Goal: Task Accomplishment & Management: Use online tool/utility

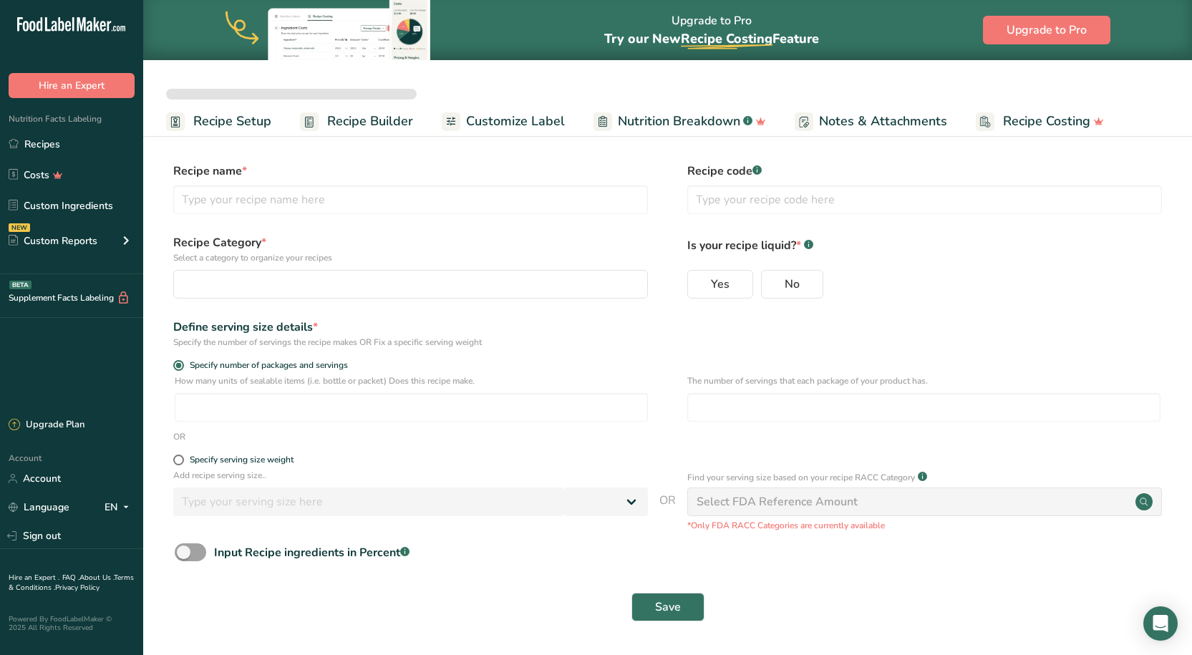
select select
type input "Better Sour Sugar Line"
radio input "true"
radio input "false"
radio input "true"
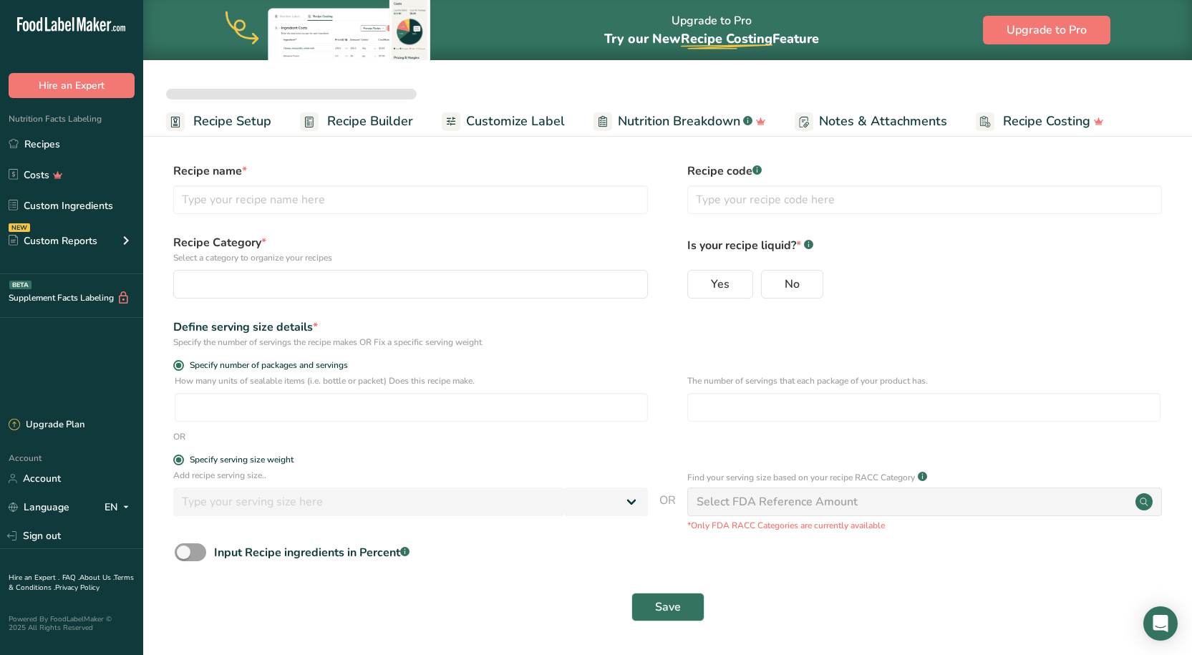
type input "51"
select select "0"
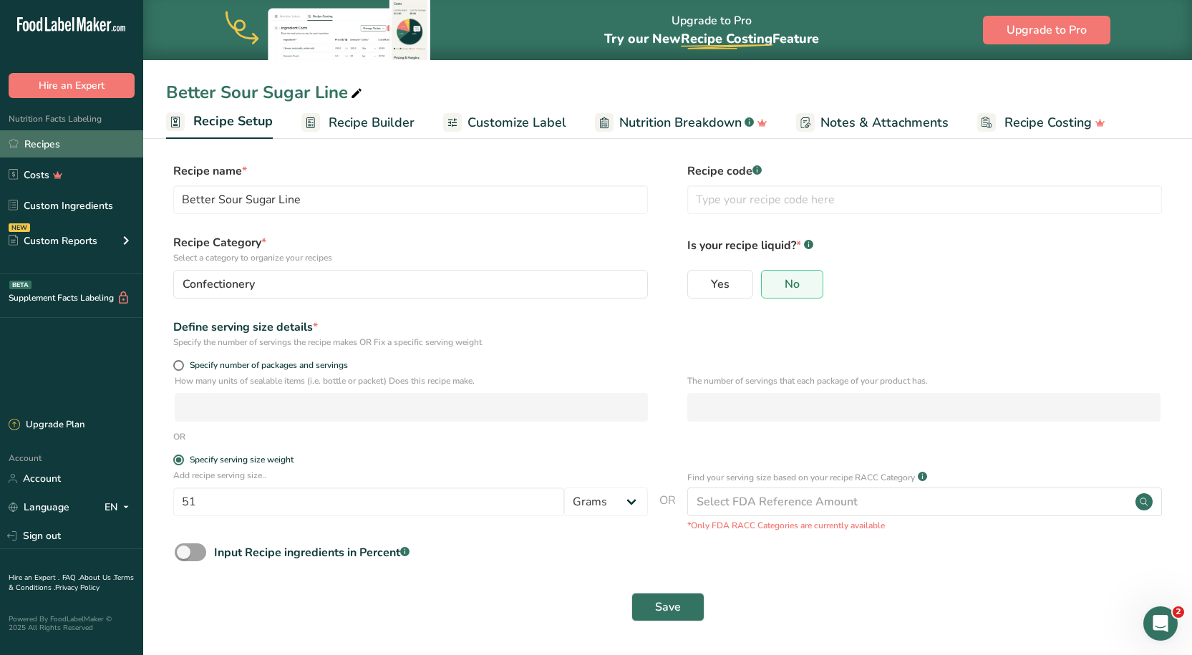
click at [41, 151] on link "Recipes" at bounding box center [71, 143] width 143 height 27
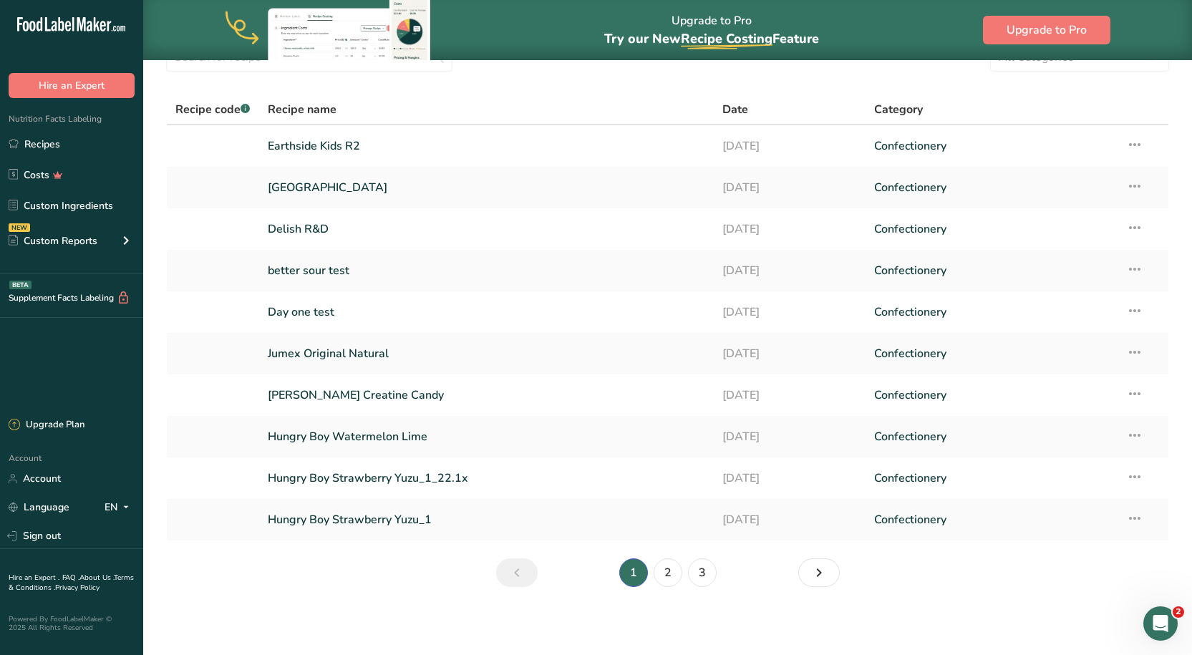
scroll to position [72, 0]
click at [662, 571] on link "2" at bounding box center [668, 572] width 29 height 29
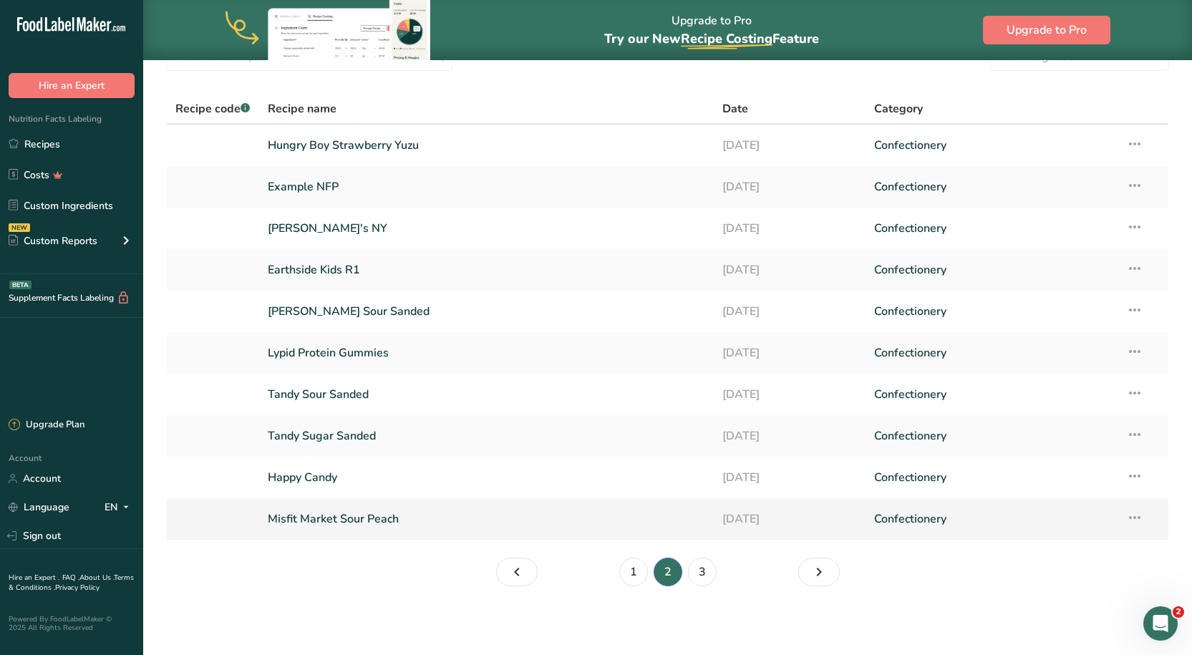
click at [340, 521] on link "Misfit Market Sour Peach" at bounding box center [486, 519] width 437 height 30
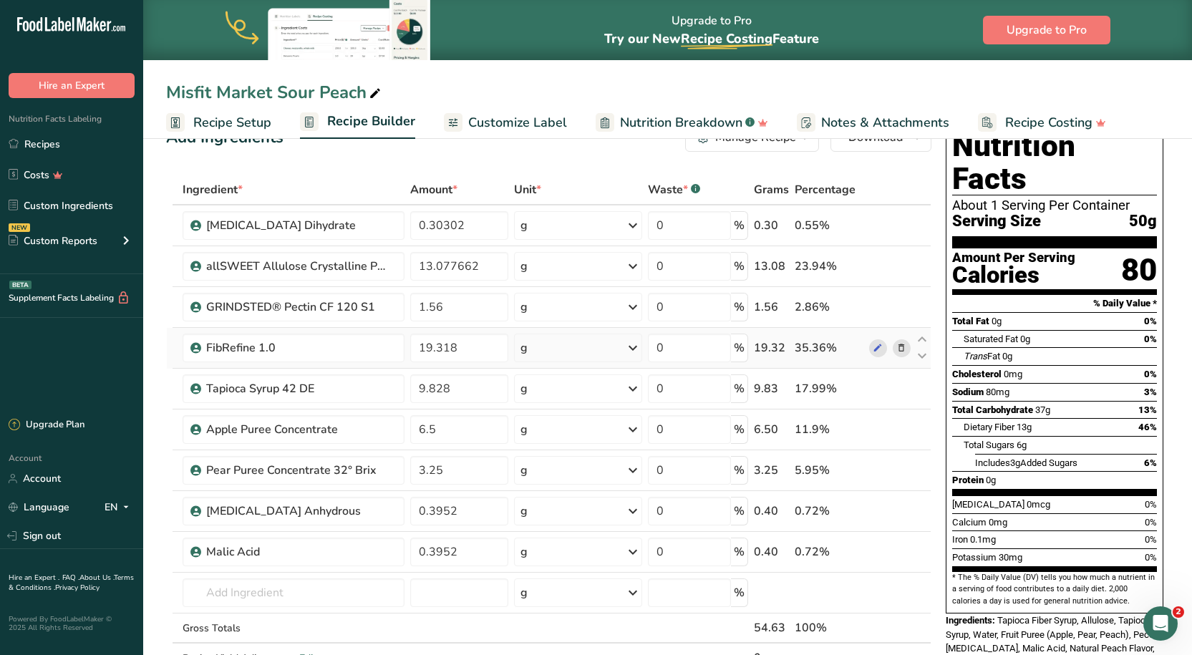
scroll to position [72, 0]
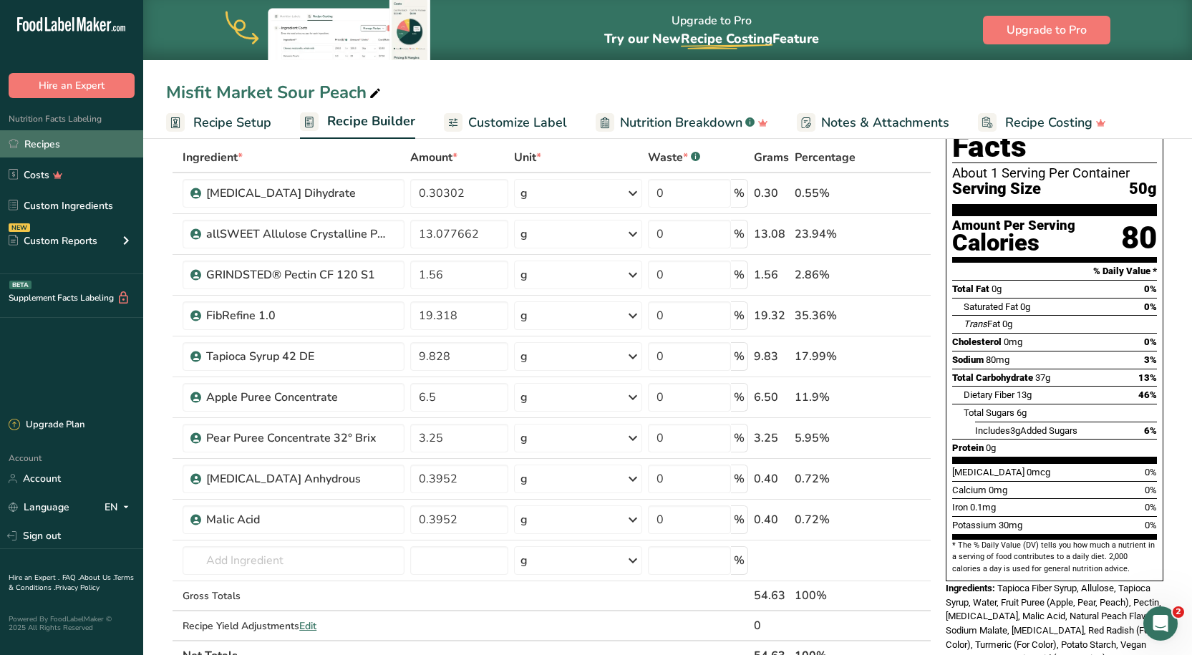
click at [82, 135] on link "Recipes" at bounding box center [71, 143] width 143 height 27
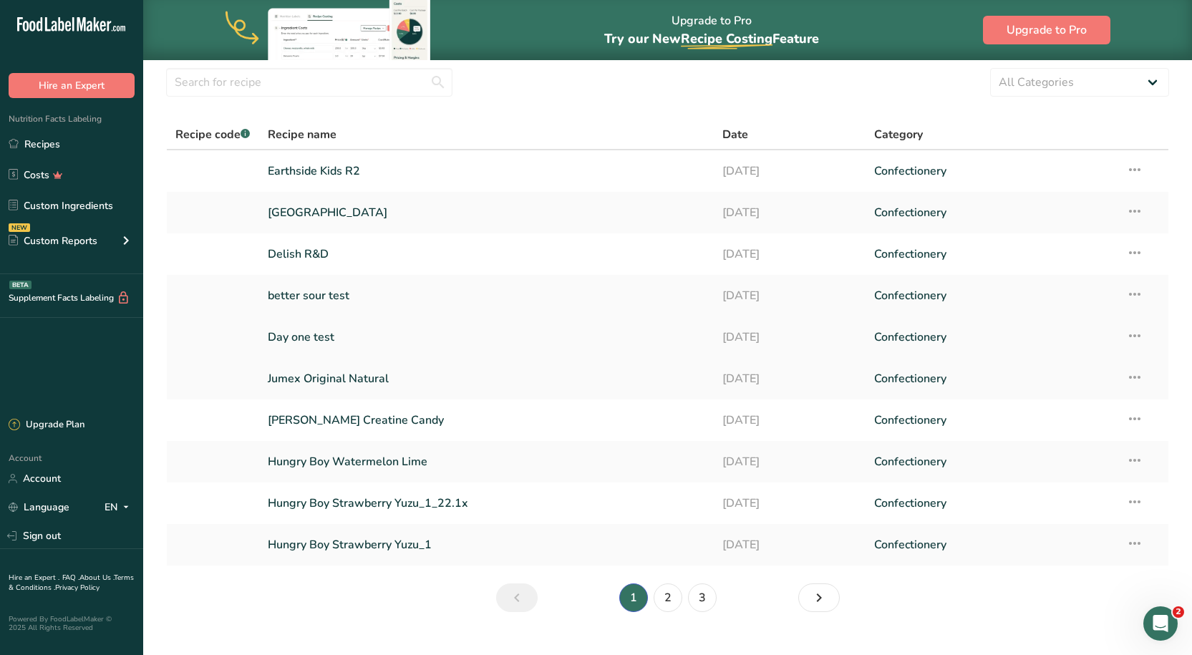
scroll to position [72, 0]
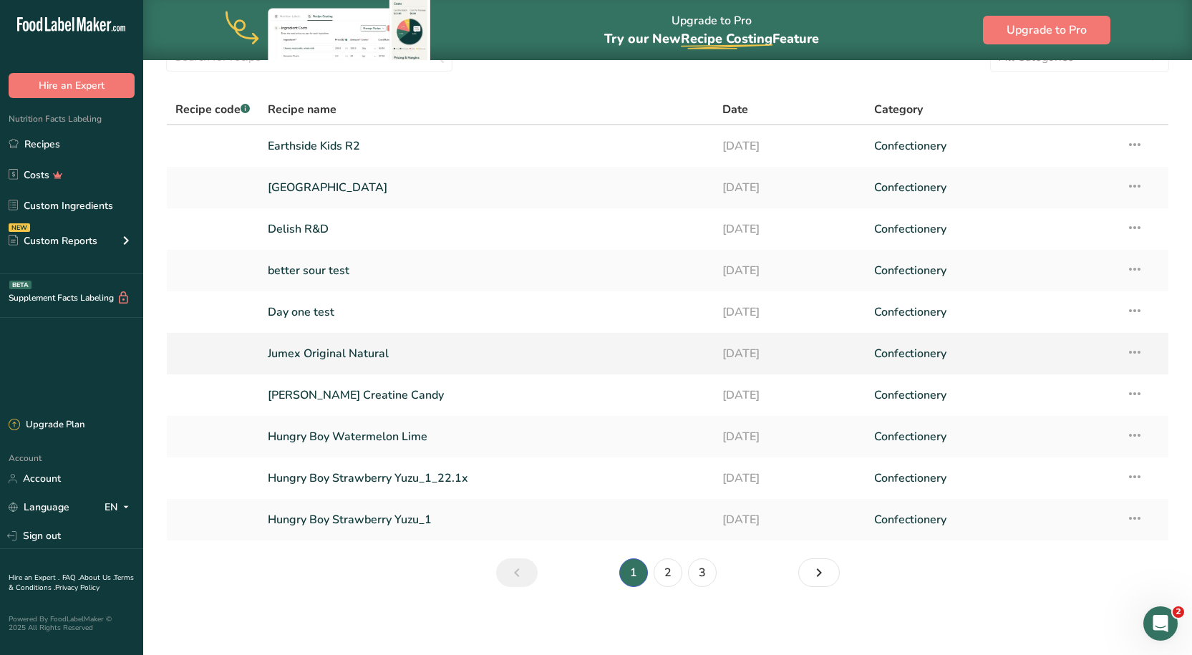
click at [324, 352] on link "Jumex Original Natural" at bounding box center [486, 354] width 437 height 30
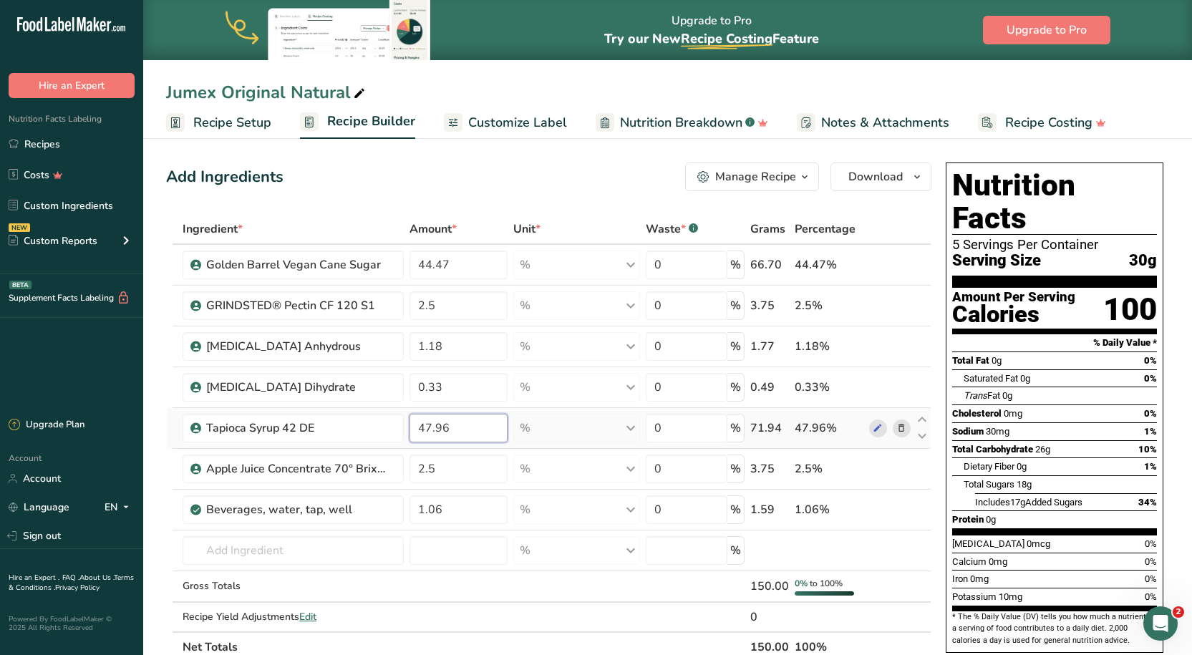
drag, startPoint x: 420, startPoint y: 420, endPoint x: 451, endPoint y: 425, distance: 31.3
click at [451, 425] on input "47.96" at bounding box center [459, 428] width 98 height 29
click at [521, 454] on div "Ingredient * Amount * Unit * Waste * .a-a{fill:#347362;}.b-a{fill:#fff;} Grams …" at bounding box center [548, 438] width 765 height 448
